Goal: Transaction & Acquisition: Subscribe to service/newsletter

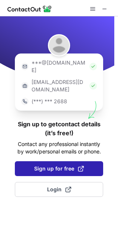
click at [51, 161] on button "Sign up for free" at bounding box center [59, 168] width 88 height 15
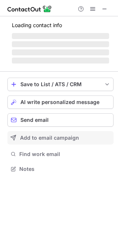
scroll to position [163, 118]
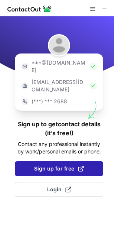
click at [39, 161] on button "Sign up for free" at bounding box center [59, 168] width 88 height 15
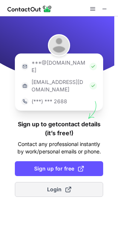
click at [61, 185] on span "Login" at bounding box center [59, 188] width 24 height 7
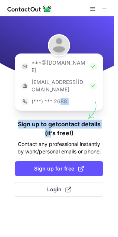
drag, startPoint x: 54, startPoint y: 106, endPoint x: 48, endPoint y: 116, distance: 10.8
click at [48, 116] on div "***@[DOMAIN_NAME] [EMAIL_ADDRESS][DOMAIN_NAME] (***) *** 2688 Sign up to get co…" at bounding box center [59, 126] width 118 height 220
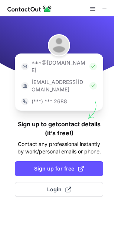
drag, startPoint x: 63, startPoint y: 114, endPoint x: 63, endPoint y: 144, distance: 29.7
click at [63, 119] on h1 "Sign up to get contact details (it’s free!)" at bounding box center [59, 128] width 88 height 18
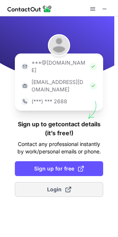
drag, startPoint x: 62, startPoint y: 179, endPoint x: 62, endPoint y: 175, distance: 4.1
click at [62, 182] on button "Login" at bounding box center [59, 189] width 88 height 15
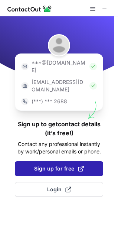
click at [56, 161] on button "Sign up for free" at bounding box center [59, 168] width 88 height 15
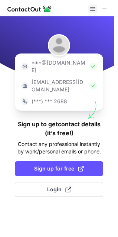
click at [91, 9] on span at bounding box center [93, 9] width 6 height 6
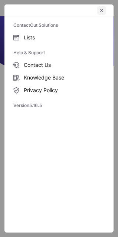
click at [106, 8] on button "left-button" at bounding box center [101, 10] width 9 height 9
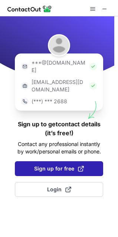
drag, startPoint x: 56, startPoint y: 157, endPoint x: 69, endPoint y: 156, distance: 13.1
click at [69, 165] on span "Sign up for free" at bounding box center [59, 168] width 50 height 7
